Goal: Check status: Check status

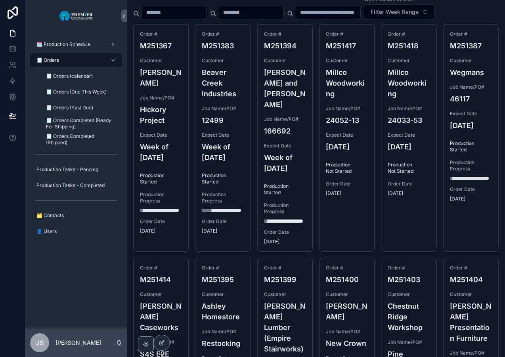
scroll to position [33, 0]
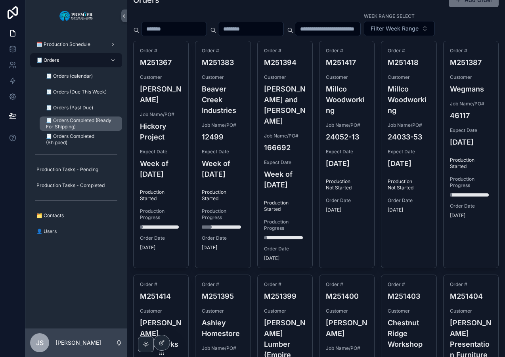
click at [57, 127] on span "🧾 Orders Completed (Ready For Shipping)" at bounding box center [80, 123] width 68 height 13
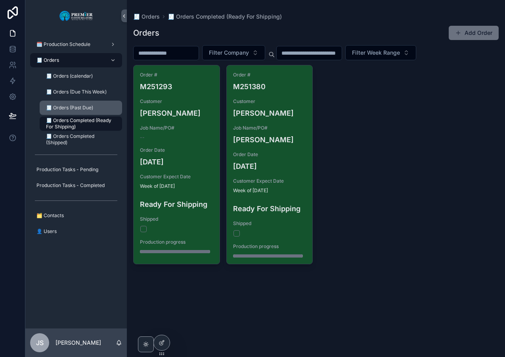
click at [79, 114] on link "🧾 Orders (Past Due)" at bounding box center [81, 108] width 82 height 14
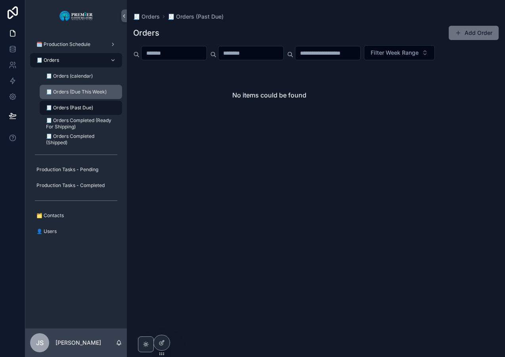
click at [88, 90] on span "🧾 Orders (Due This Week)" at bounding box center [76, 92] width 61 height 6
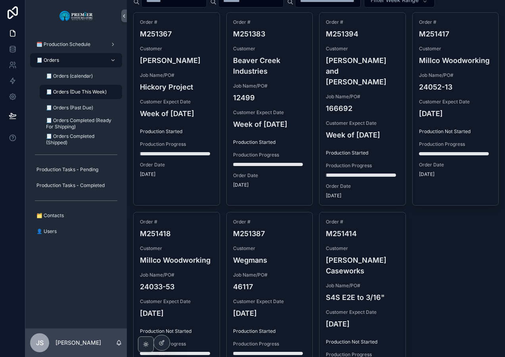
scroll to position [27, 0]
